Goal: Transaction & Acquisition: Purchase product/service

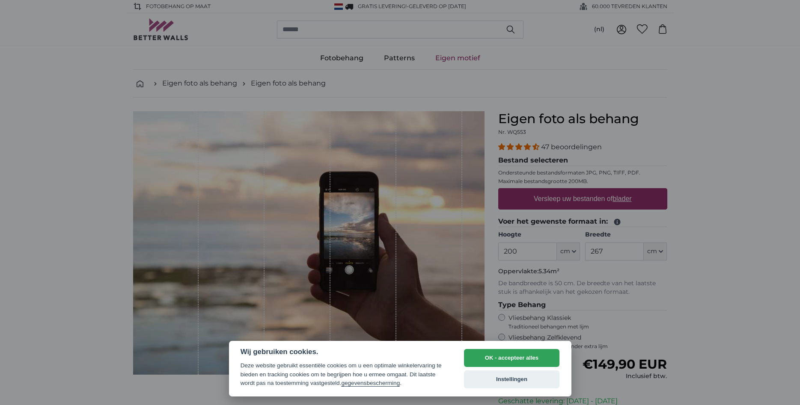
click at [77, 169] on div at bounding box center [400, 202] width 800 height 405
click at [515, 379] on button "Instellingen" at bounding box center [512, 380] width 96 height 18
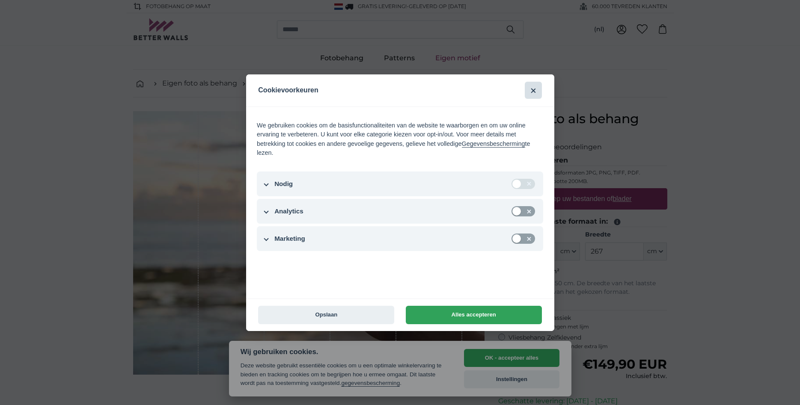
click at [535, 90] on button "Sluiten" at bounding box center [533, 90] width 17 height 17
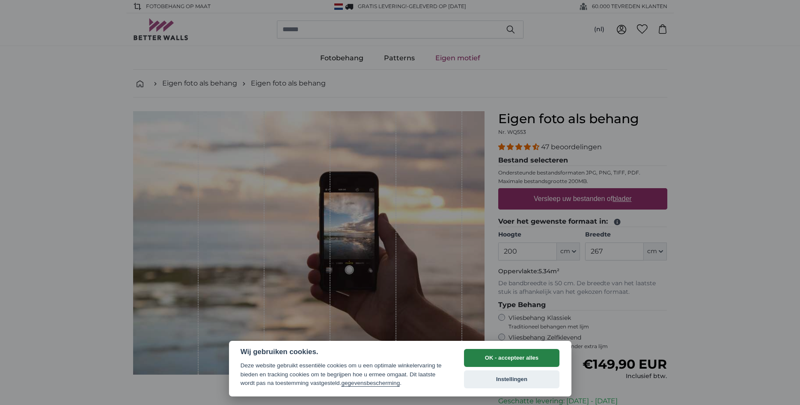
click at [516, 355] on button "OK - accepteer alles" at bounding box center [512, 358] width 96 height 18
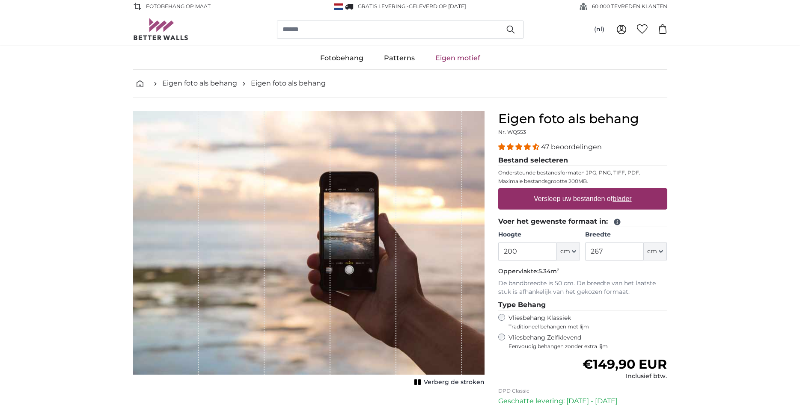
click at [570, 197] on label "Versleep uw bestanden of blader" at bounding box center [582, 198] width 105 height 17
click at [570, 191] on input "Versleep uw bestanden of blader" at bounding box center [582, 189] width 169 height 3
type input "**********"
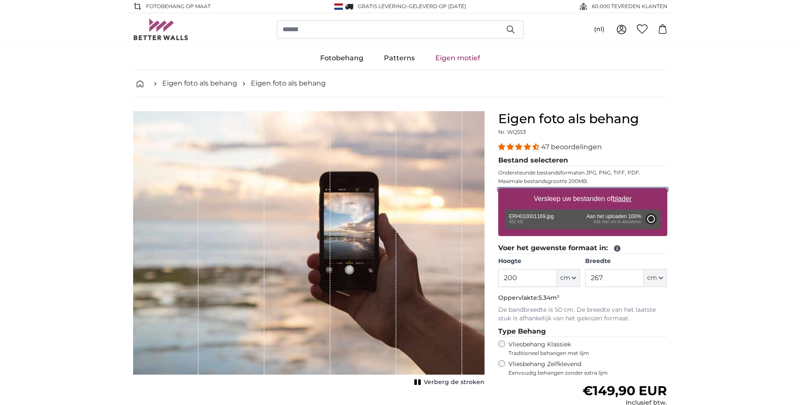
type input "49"
type input "122"
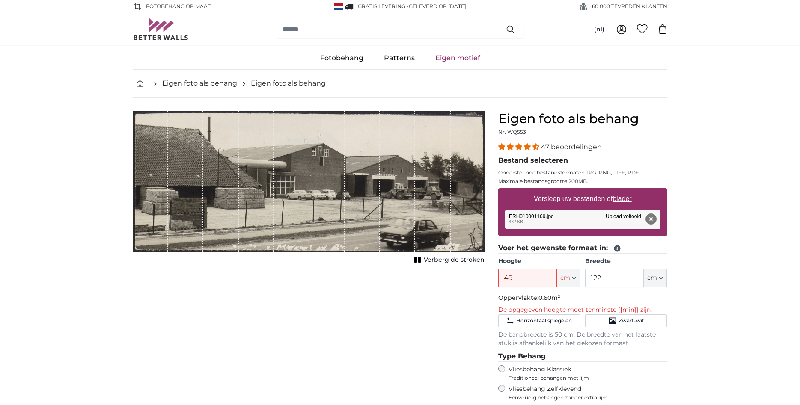
drag, startPoint x: 520, startPoint y: 276, endPoint x: 426, endPoint y: 294, distance: 95.9
click at [498, 287] on input "49" at bounding box center [527, 278] width 59 height 18
type input "150"
click at [441, 320] on div "Annuleren Afbeelding bijsnijden Verberg de stroken" at bounding box center [308, 334] width 365 height 446
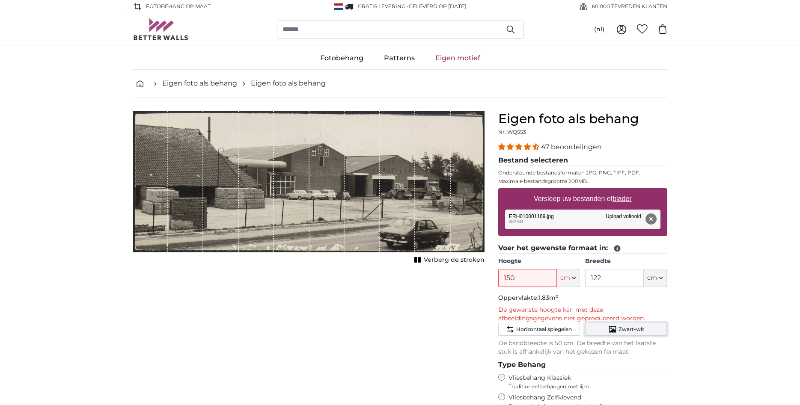
click at [644, 330] on span "Zwart-wit" at bounding box center [631, 329] width 26 height 7
